Goal: Task Accomplishment & Management: Complete application form

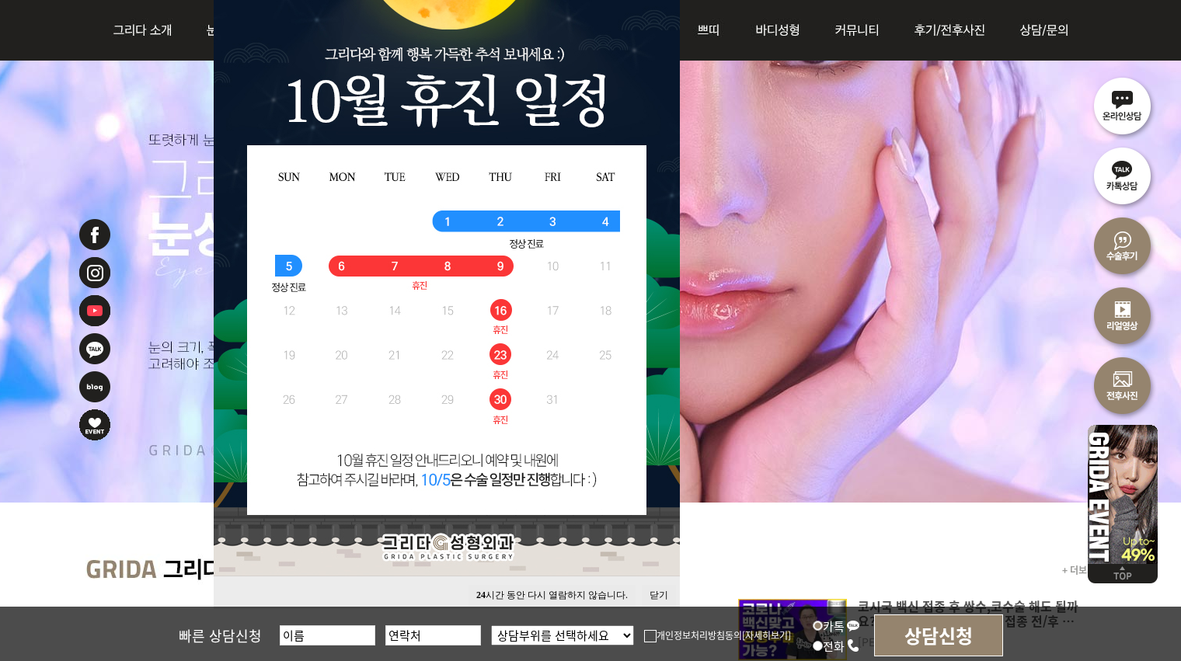
scroll to position [198, 0]
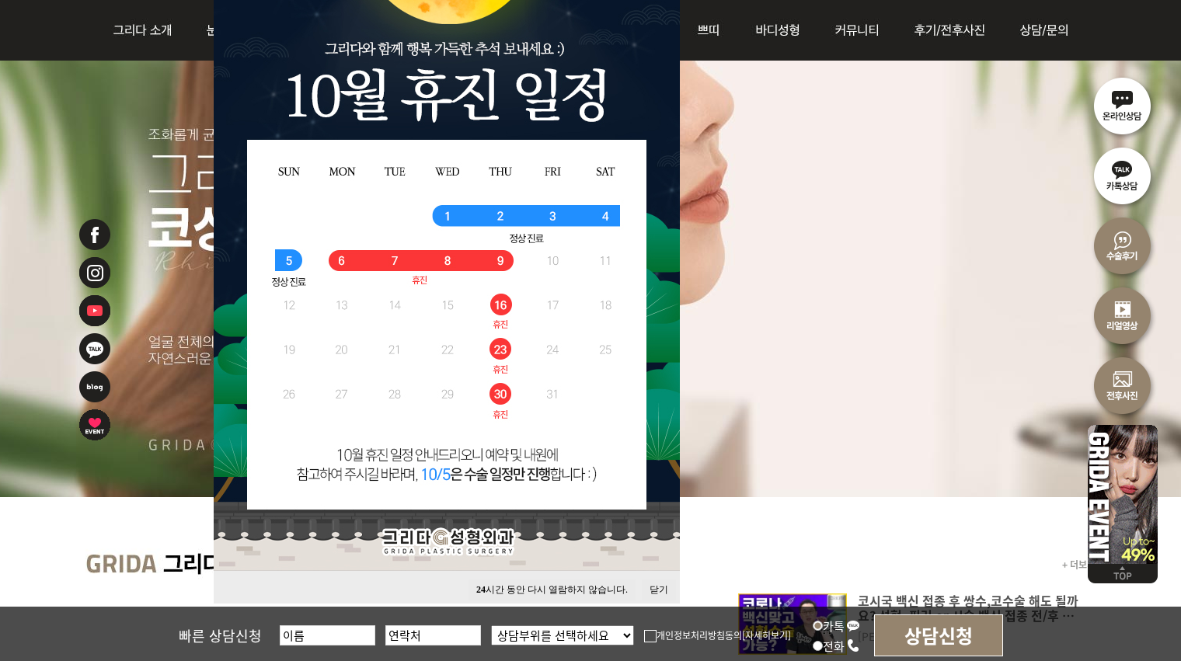
click at [656, 589] on button "닫기" at bounding box center [659, 589] width 34 height 21
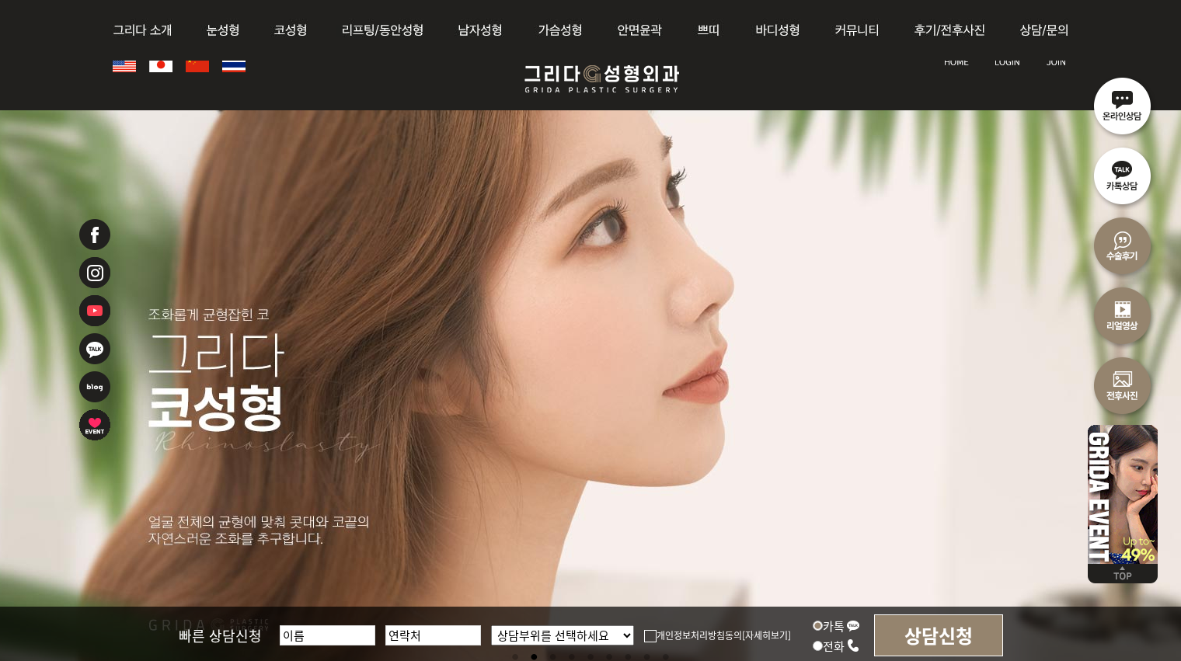
scroll to position [0, 0]
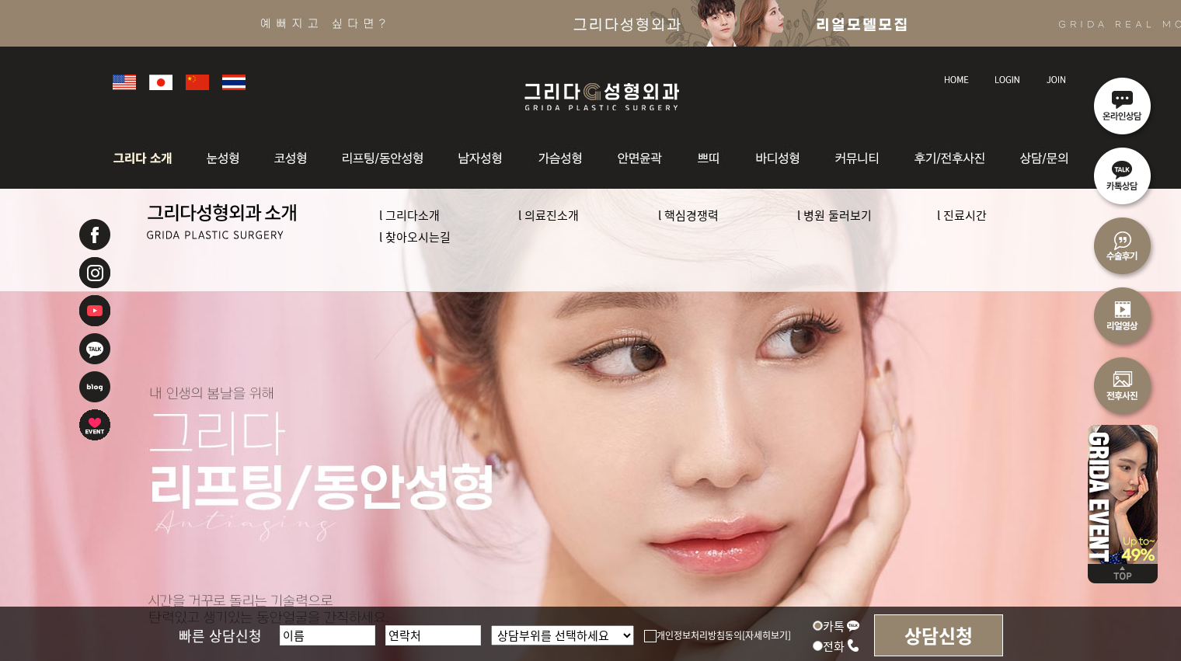
click at [545, 212] on link "l 의료진소개" at bounding box center [548, 215] width 61 height 16
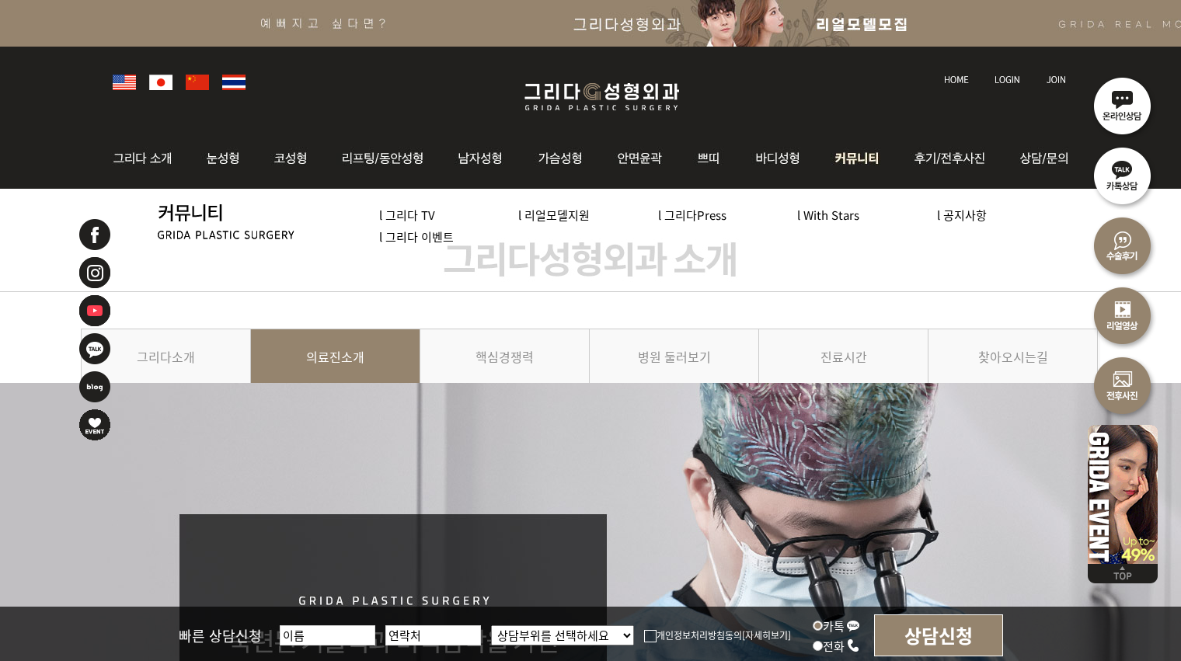
click at [554, 218] on link "l 리얼모델지원" at bounding box center [553, 215] width 71 height 16
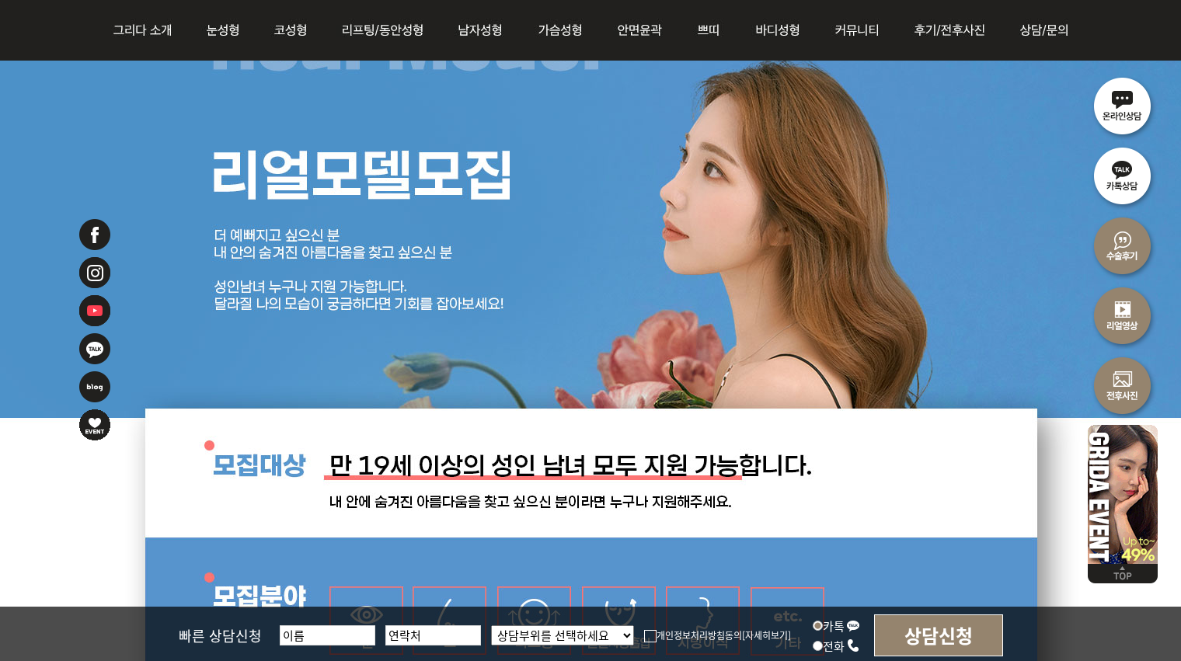
scroll to position [298, 0]
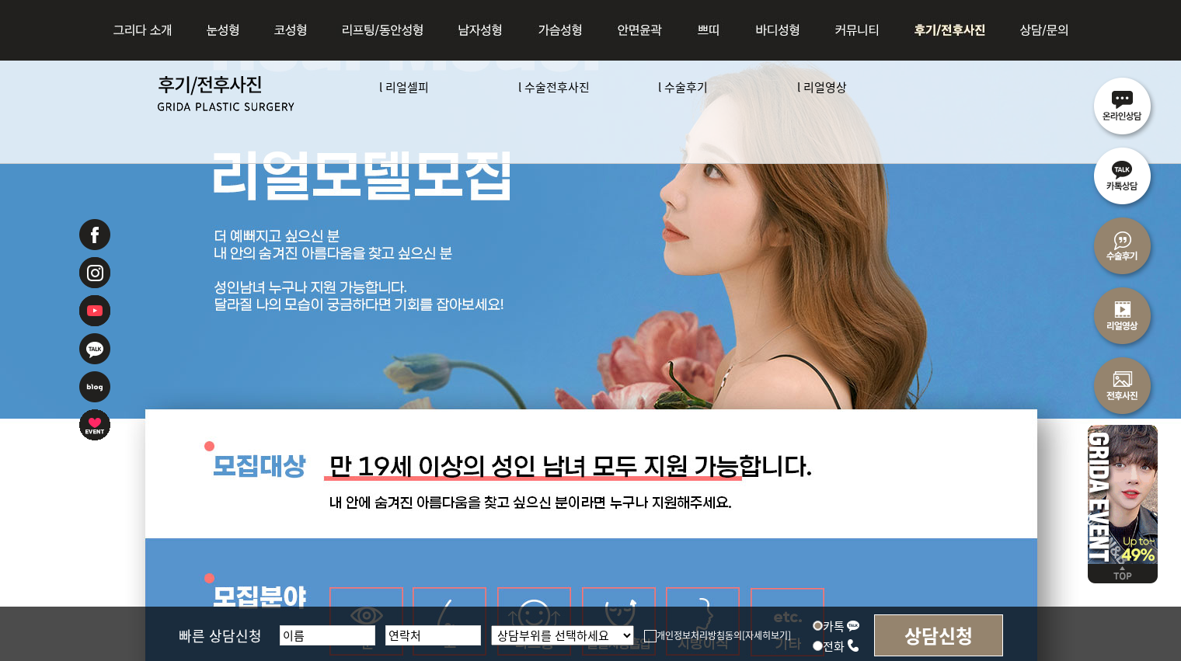
click at [942, 30] on img at bounding box center [952, 30] width 108 height 61
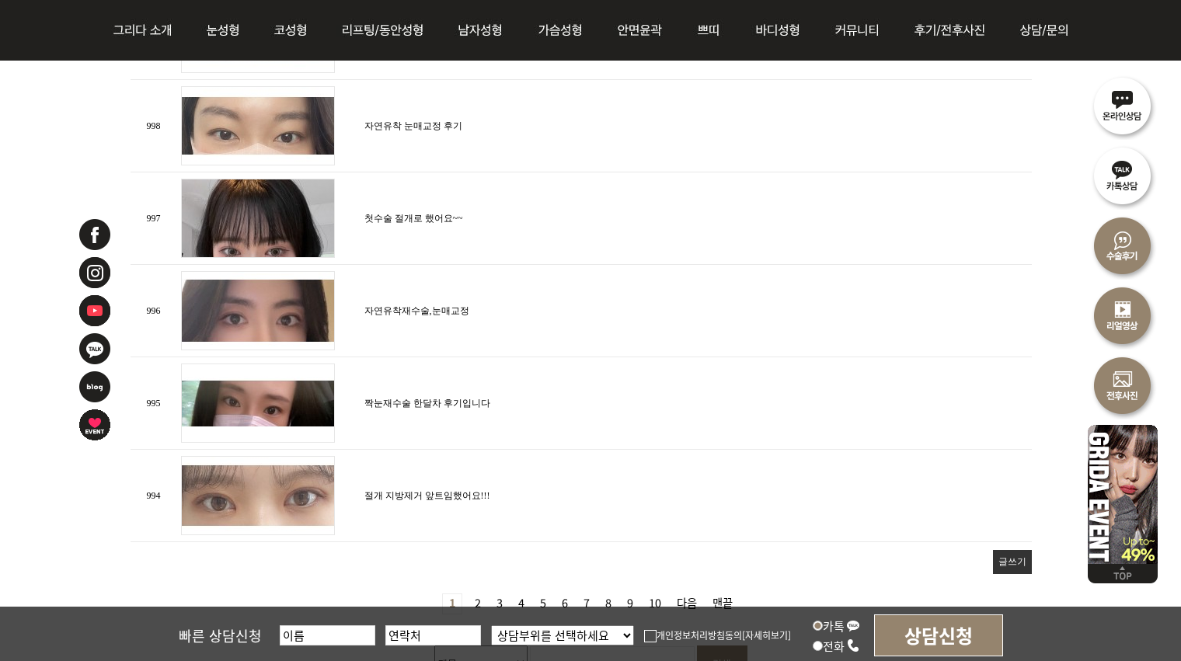
scroll to position [1686, 0]
